Goal: Information Seeking & Learning: Find specific fact

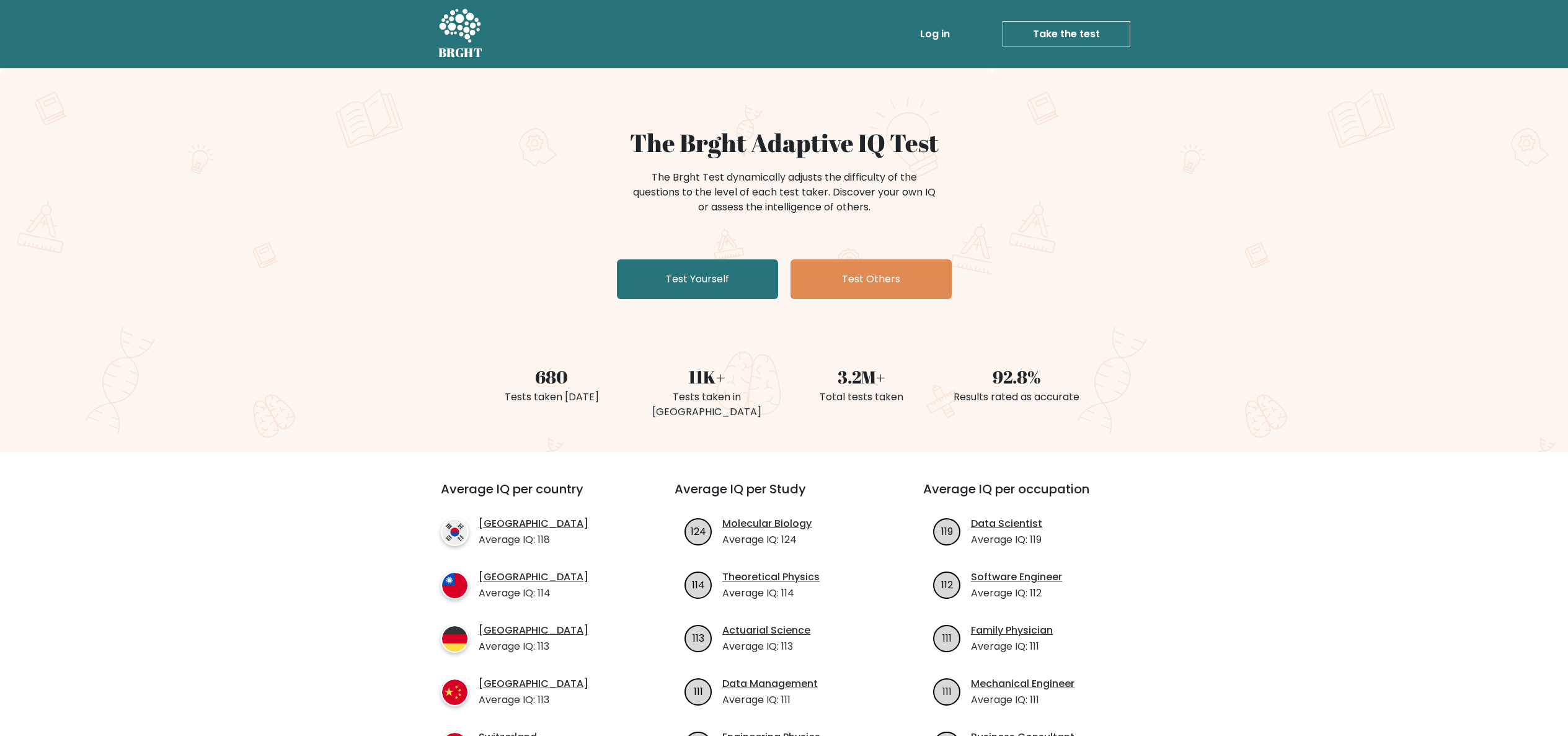
scroll to position [248, 0]
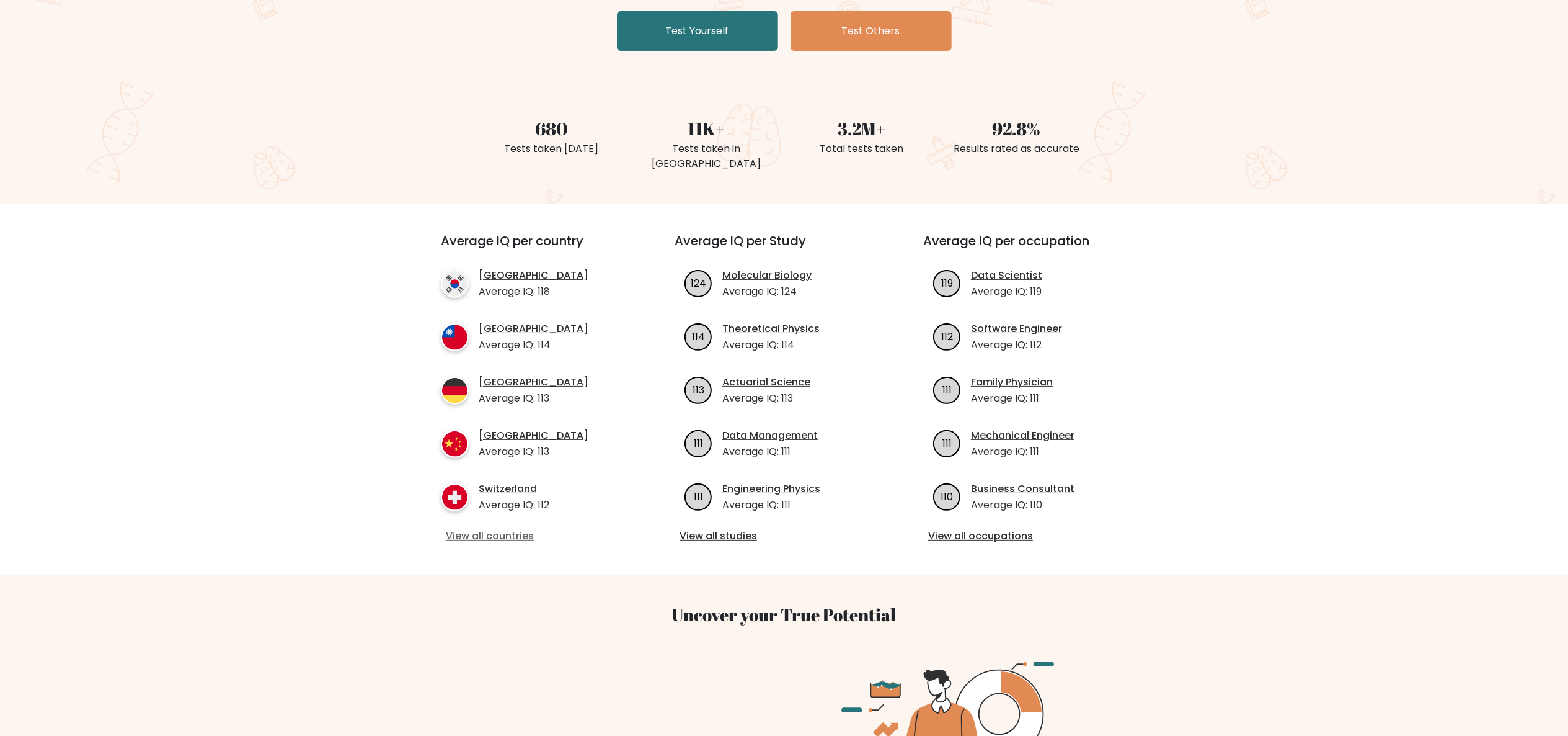
click at [487, 528] on link "View all countries" at bounding box center [536, 536] width 179 height 15
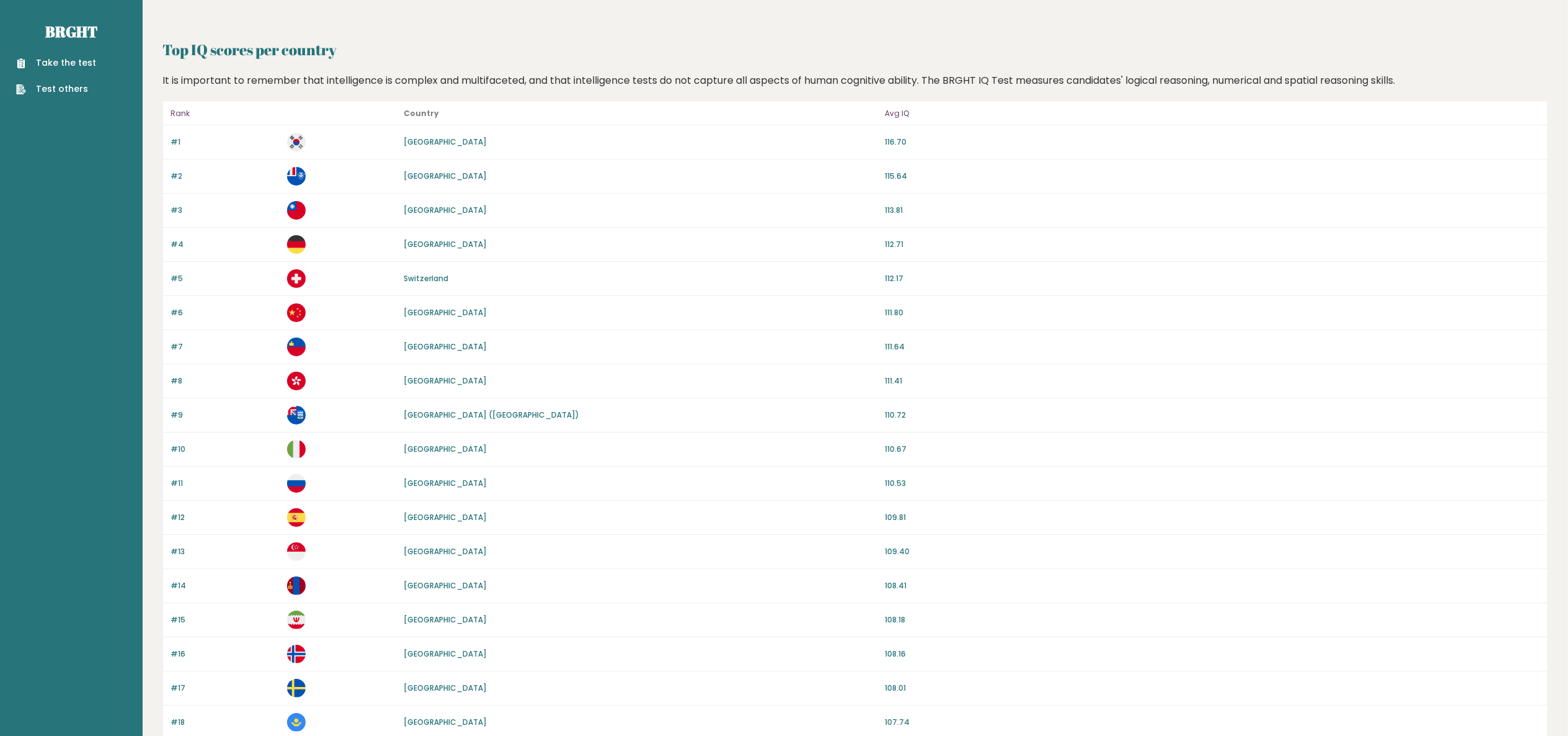
click at [413, 446] on link "[GEOGRAPHIC_DATA]" at bounding box center [445, 449] width 83 height 10
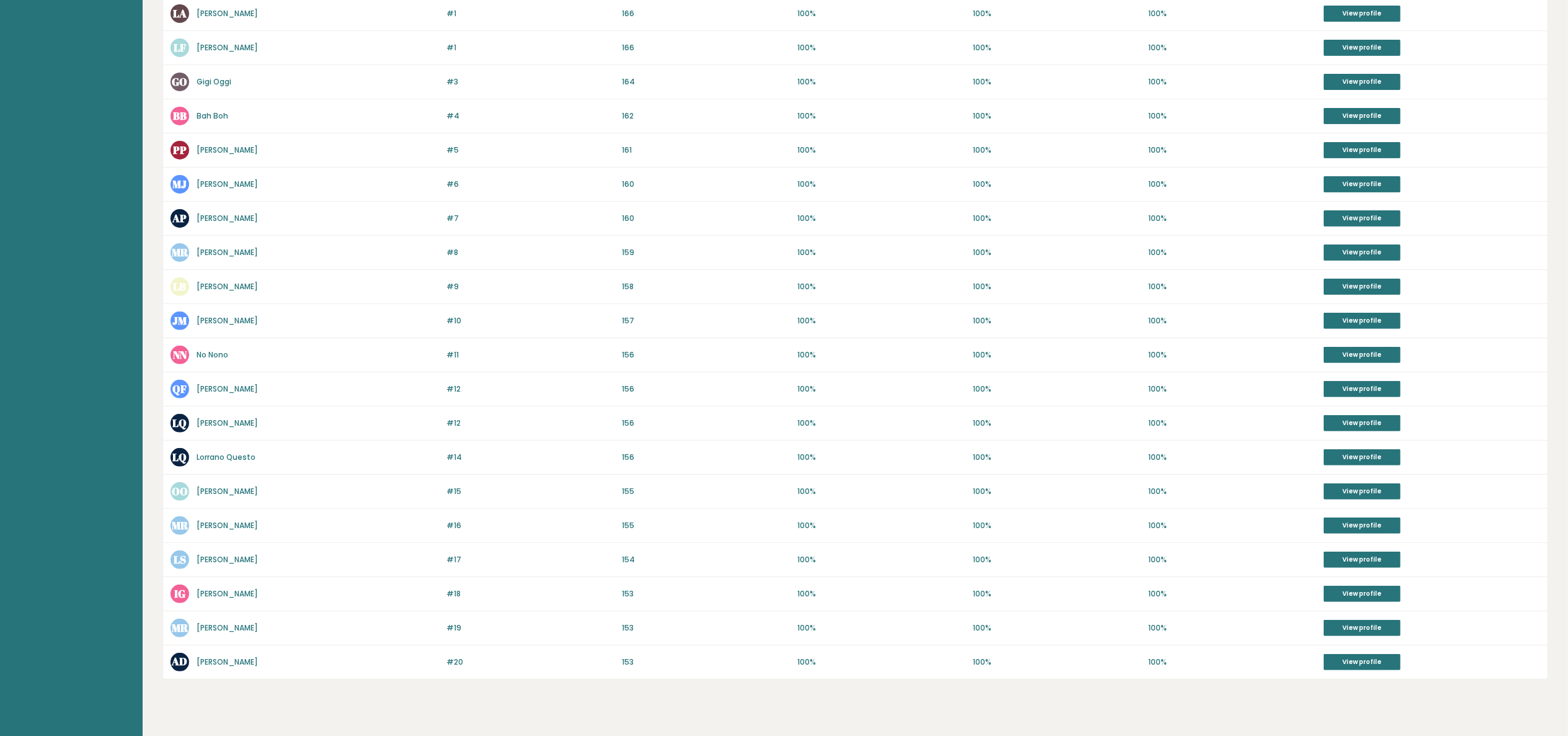
scroll to position [323, 0]
